Goal: Task Accomplishment & Management: Manage account settings

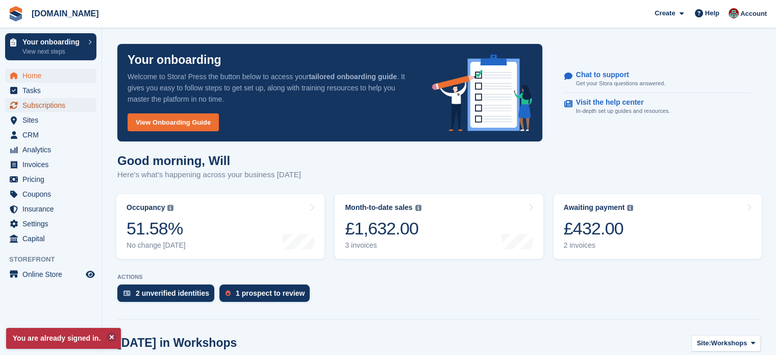
click at [59, 104] on span "Subscriptions" at bounding box center [52, 105] width 61 height 14
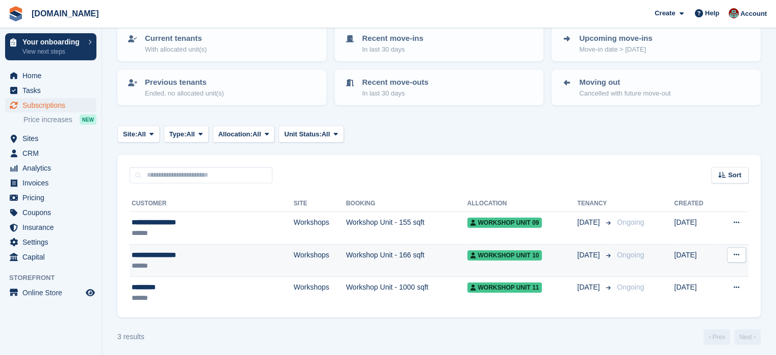
scroll to position [76, 0]
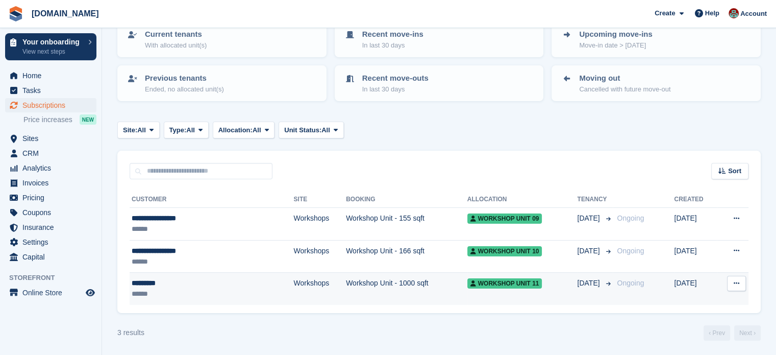
click at [190, 285] on div "*********" at bounding box center [187, 283] width 110 height 11
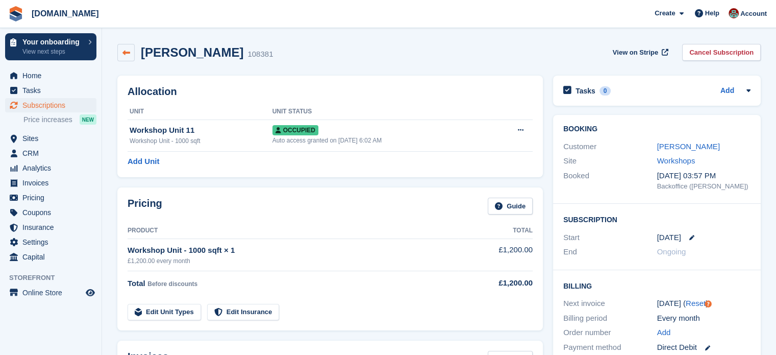
click at [122, 53] on icon at bounding box center [126, 53] width 8 height 8
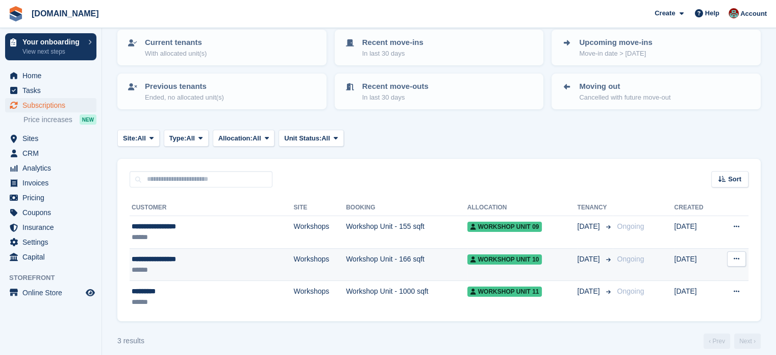
scroll to position [76, 0]
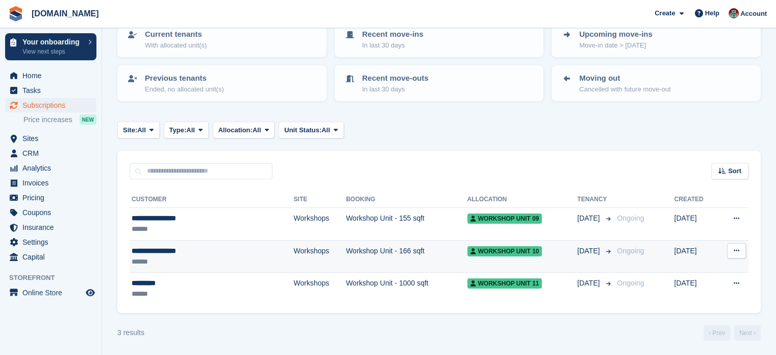
click at [207, 264] on div "******" at bounding box center [187, 261] width 110 height 11
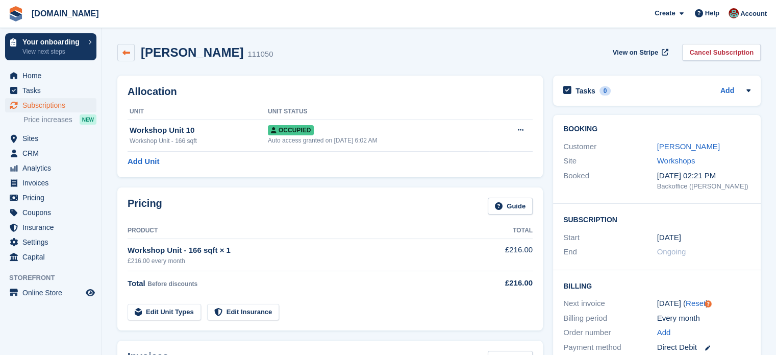
click at [124, 53] on icon at bounding box center [126, 53] width 8 height 8
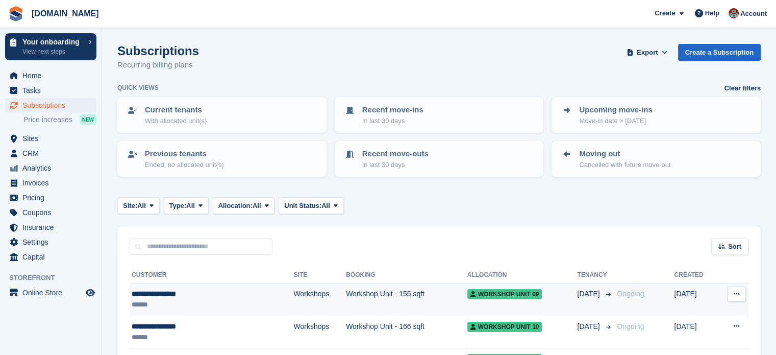
click at [213, 295] on div "**********" at bounding box center [187, 293] width 110 height 11
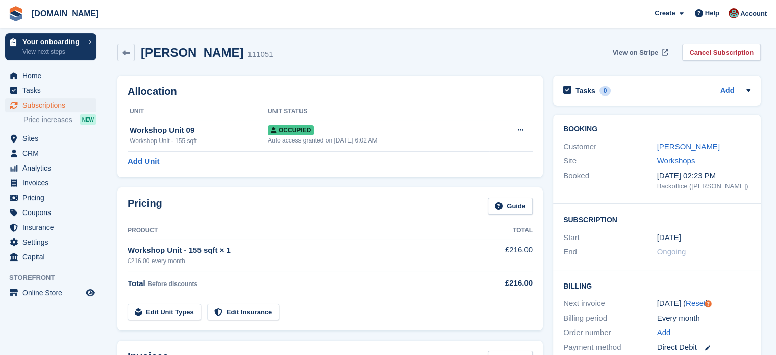
click at [633, 54] on span "View on Stripe" at bounding box center [635, 52] width 45 height 10
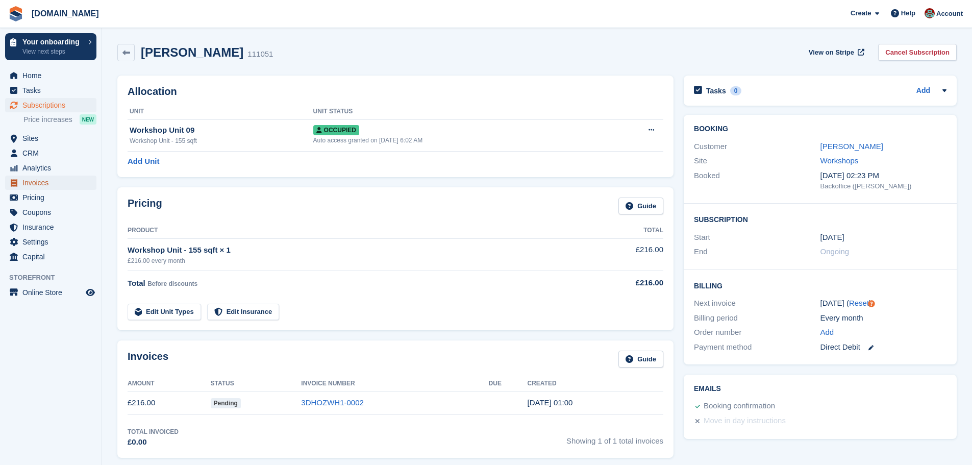
click at [40, 186] on span "Invoices" at bounding box center [52, 183] width 61 height 14
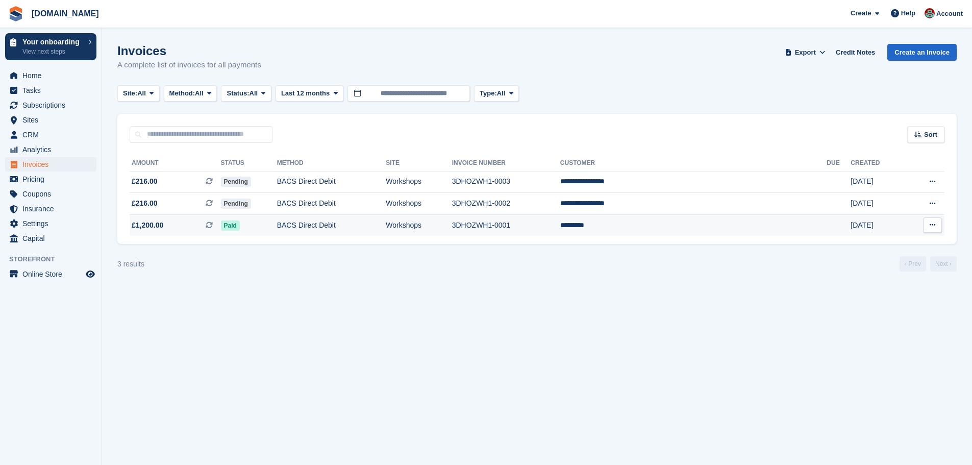
click at [776, 226] on icon at bounding box center [933, 224] width 6 height 7
click at [776, 242] on p "Download PDF" at bounding box center [892, 244] width 89 height 13
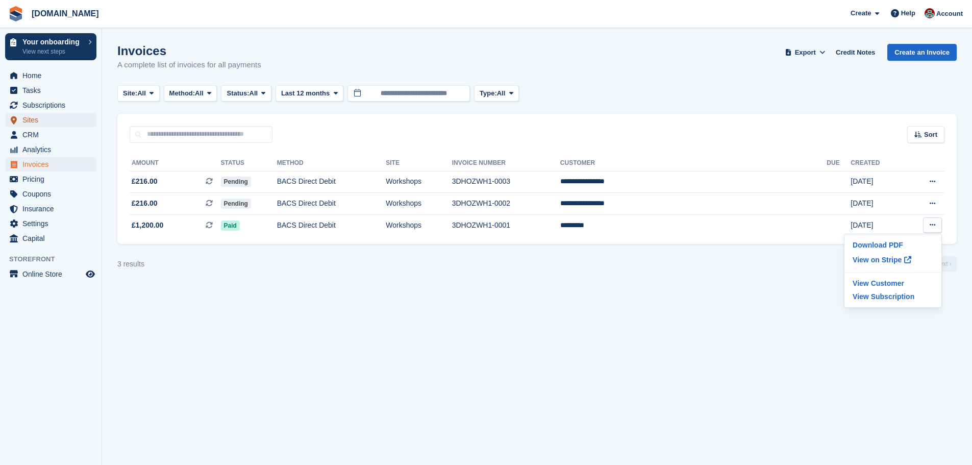
click at [33, 115] on span "Sites" at bounding box center [52, 120] width 61 height 14
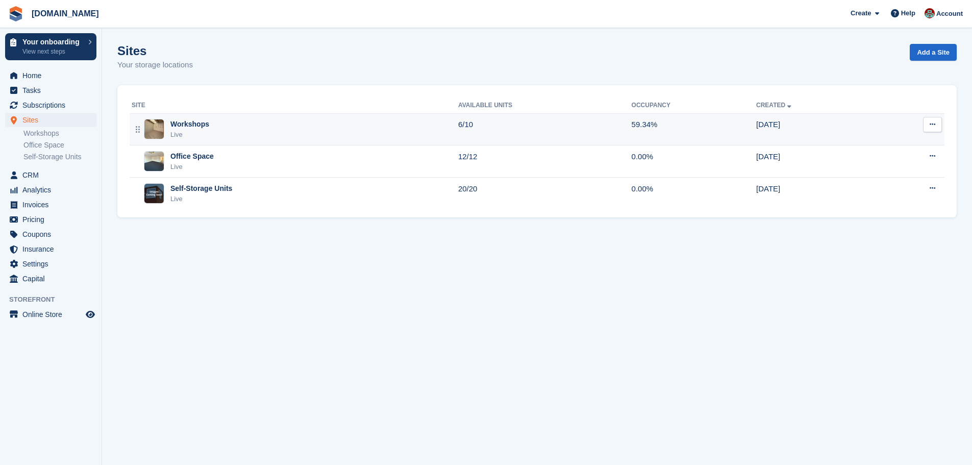
click at [190, 123] on div "Workshops" at bounding box center [189, 124] width 39 height 11
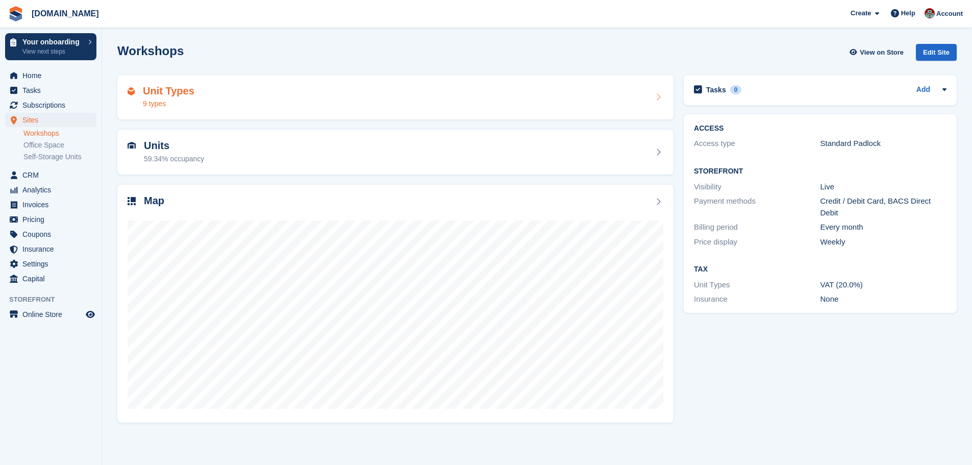
click at [185, 94] on h2 "Unit Types" at bounding box center [169, 91] width 52 height 12
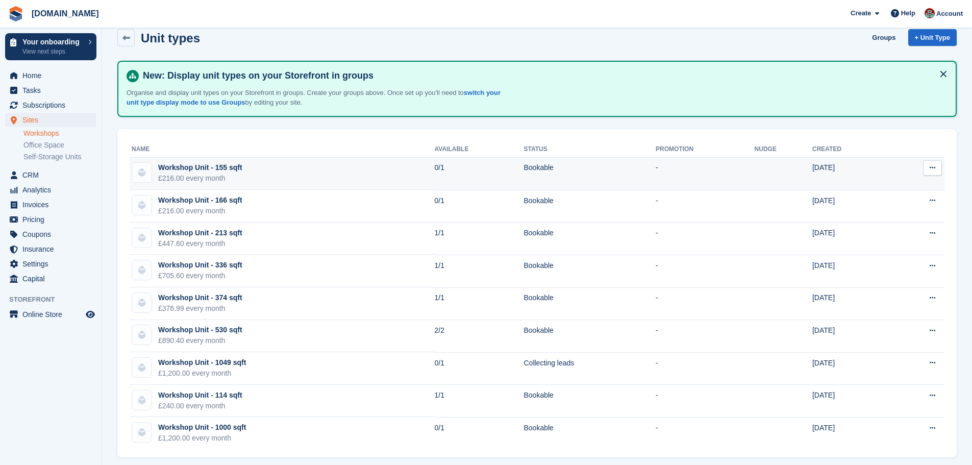
scroll to position [22, 0]
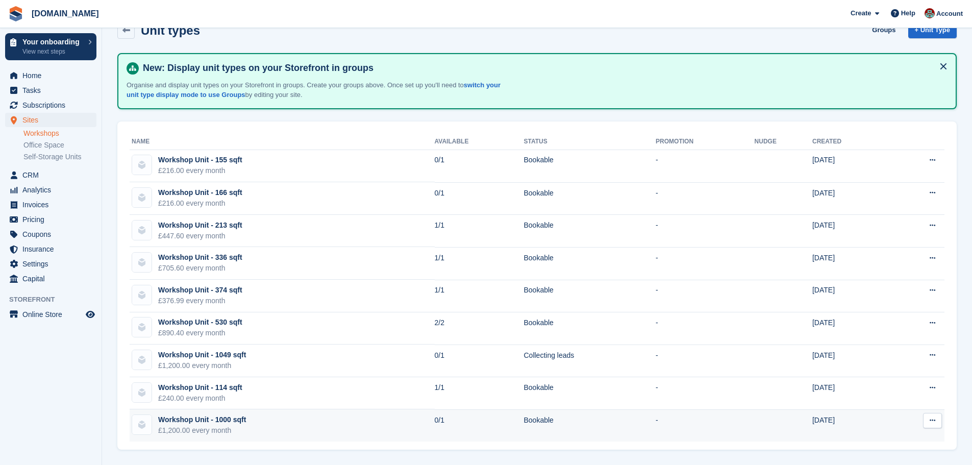
click at [242, 421] on div "Workshop Unit - 1000 sqft" at bounding box center [202, 419] width 88 height 11
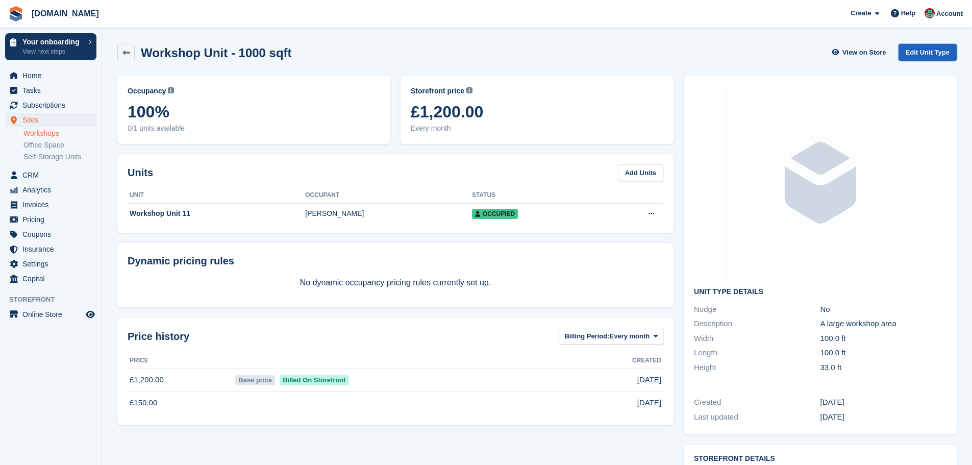
click at [934, 53] on link "Edit Unit Type" at bounding box center [927, 52] width 58 height 17
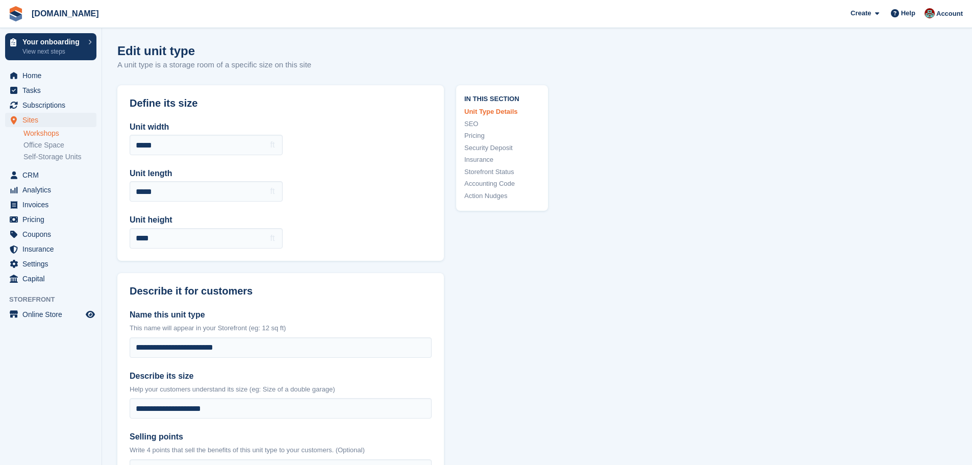
click at [479, 136] on link "Pricing" at bounding box center [502, 136] width 76 height 10
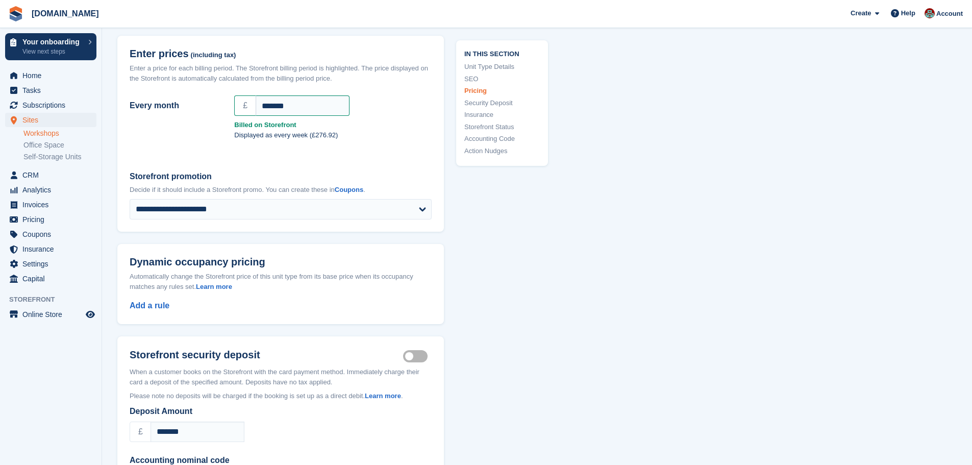
scroll to position [796, 0]
